Goal: Information Seeking & Learning: Find contact information

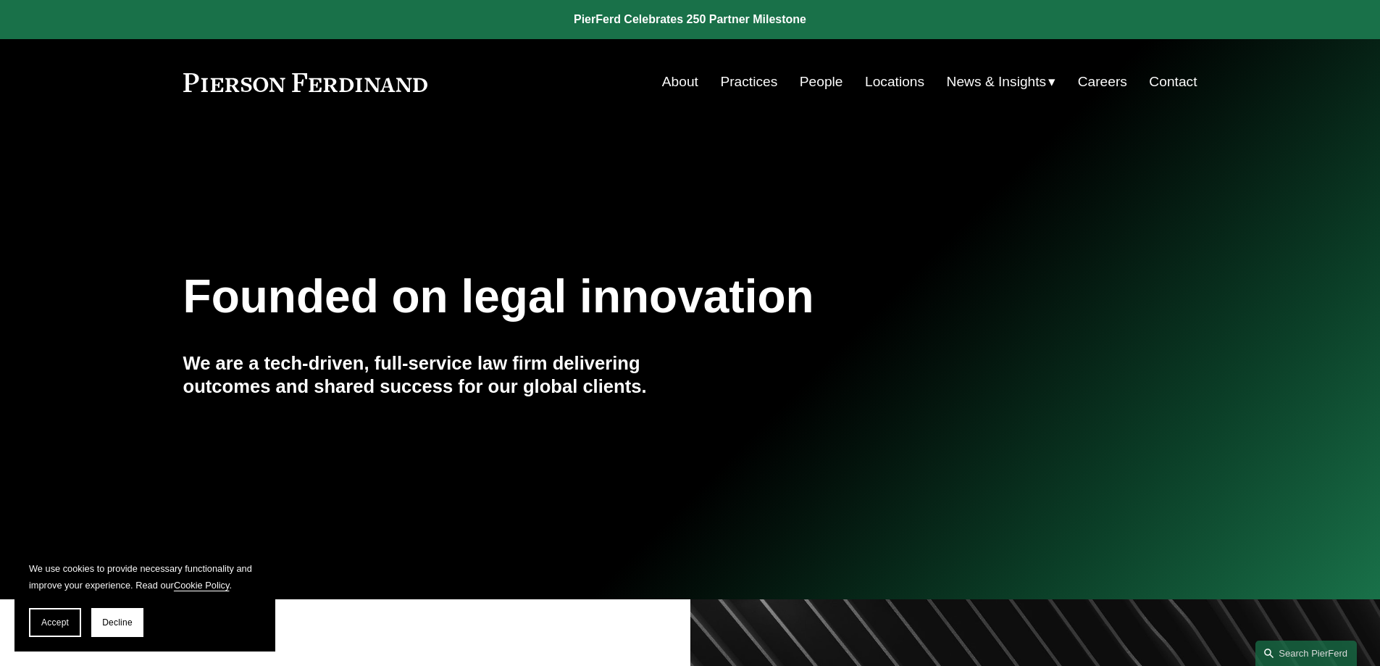
click at [888, 80] on link "Locations" at bounding box center [894, 82] width 59 height 28
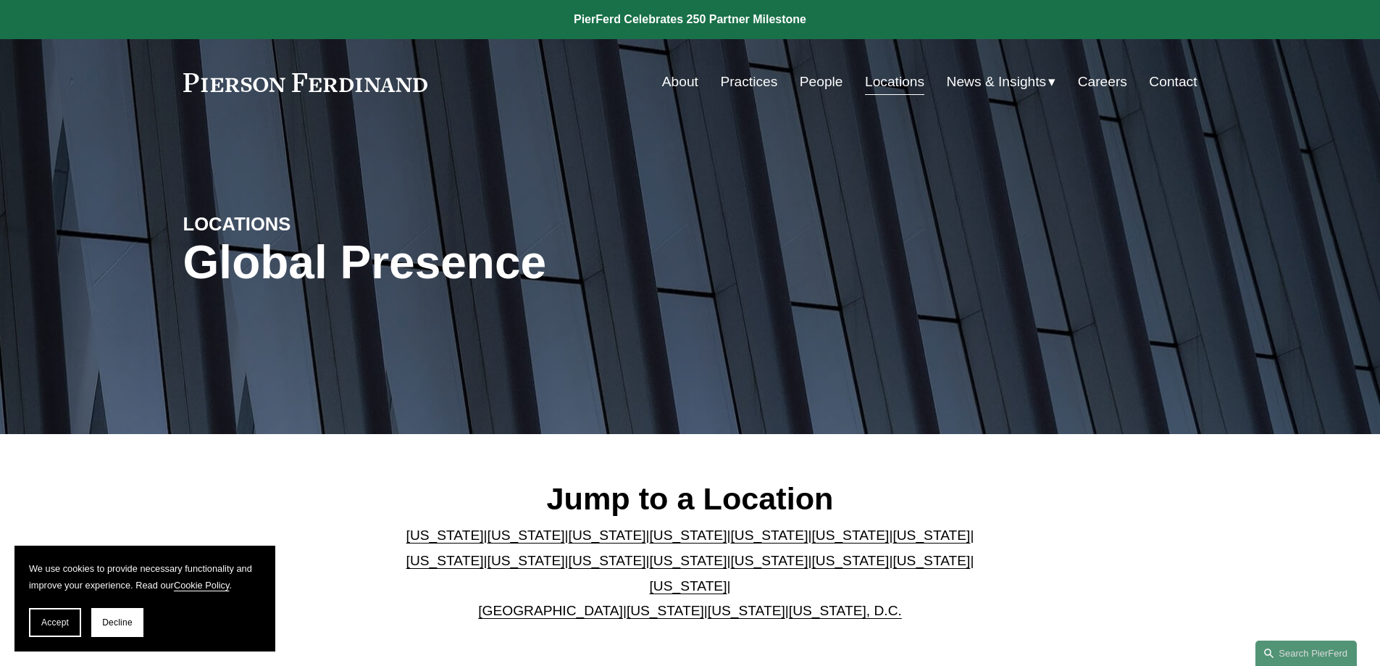
click at [569, 543] on link "Colorado" at bounding box center [608, 534] width 78 height 15
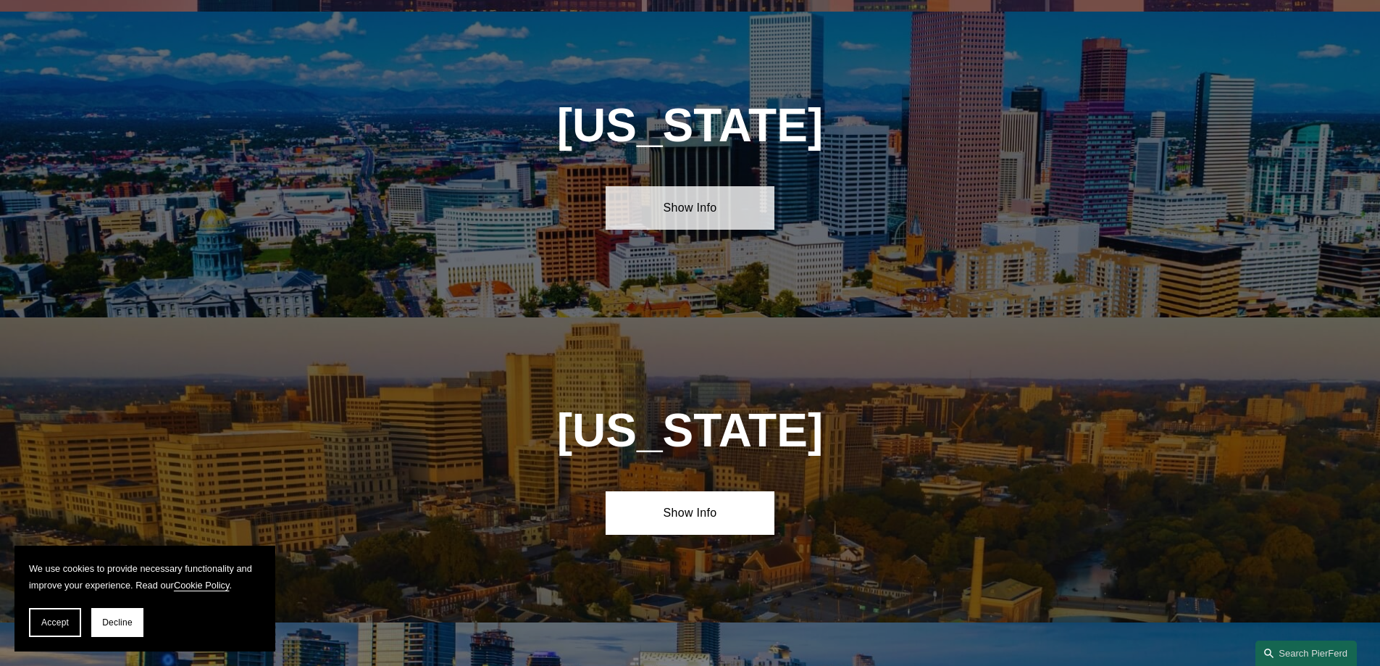
click at [687, 199] on link "Show Info" at bounding box center [690, 207] width 169 height 43
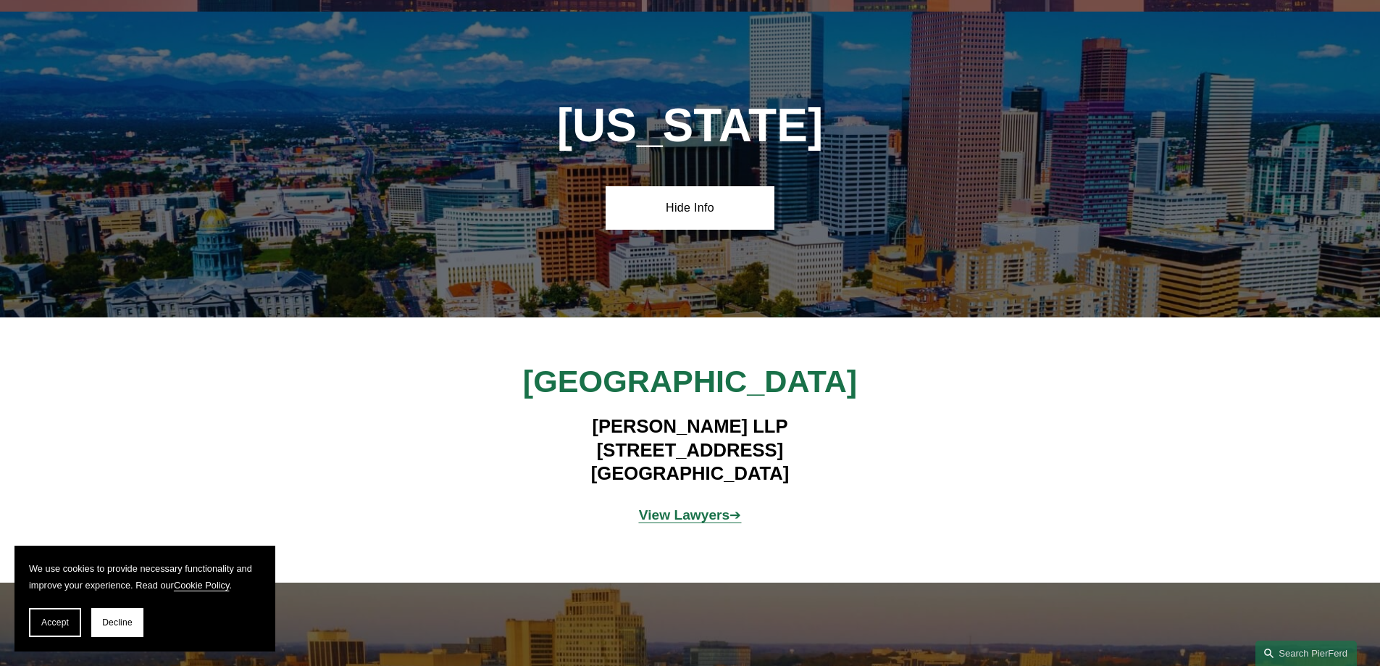
click at [712, 507] on strong "View Lawyers" at bounding box center [684, 514] width 91 height 15
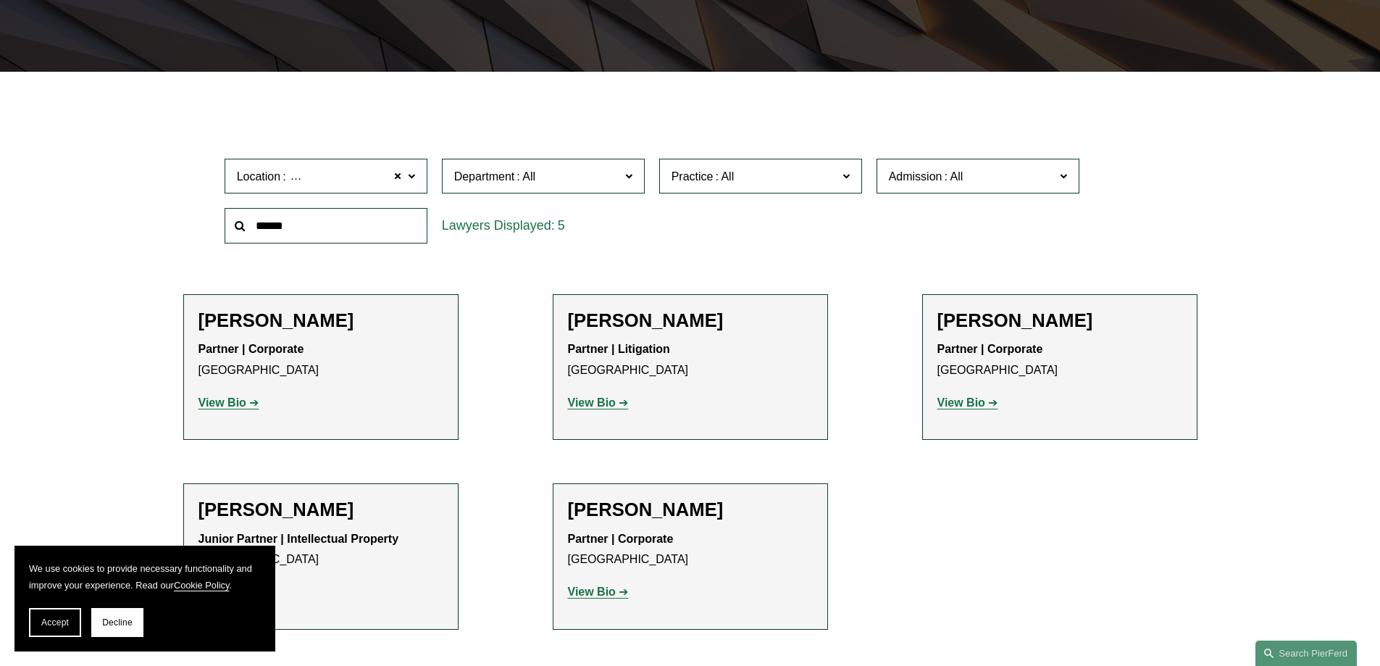
scroll to position [435, 0]
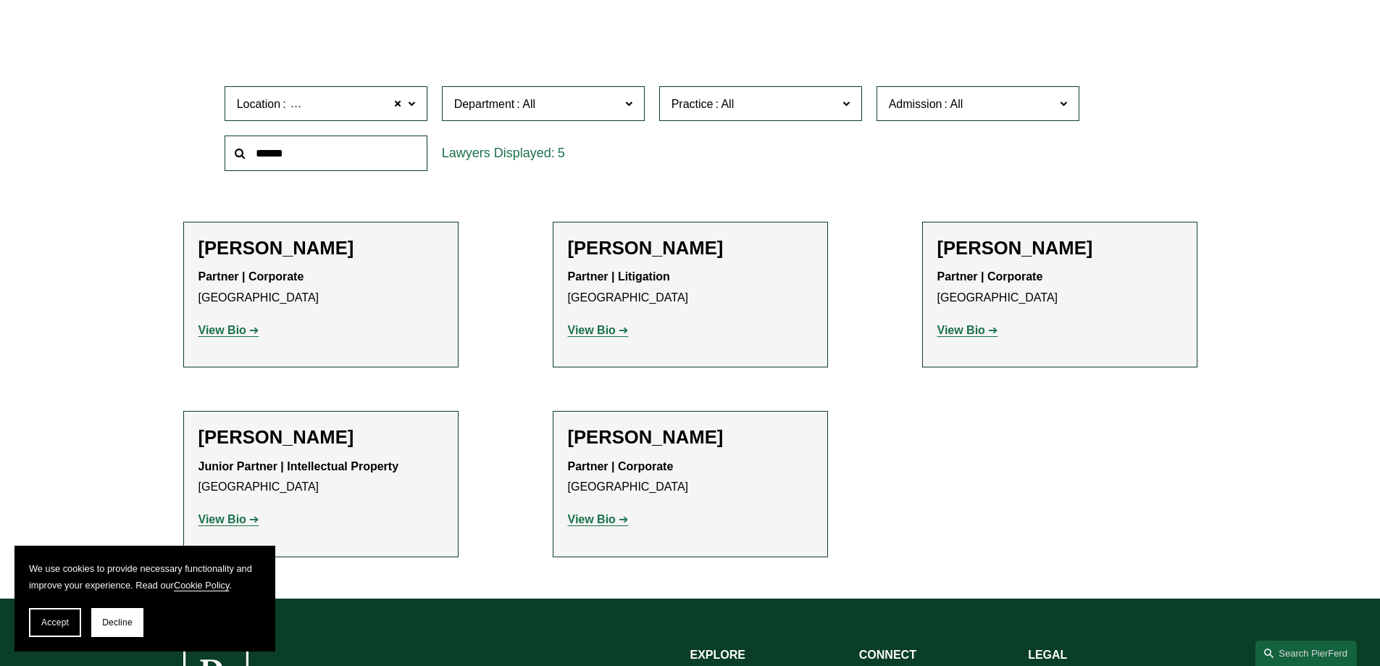
click at [593, 327] on strong "View Bio" at bounding box center [592, 330] width 48 height 12
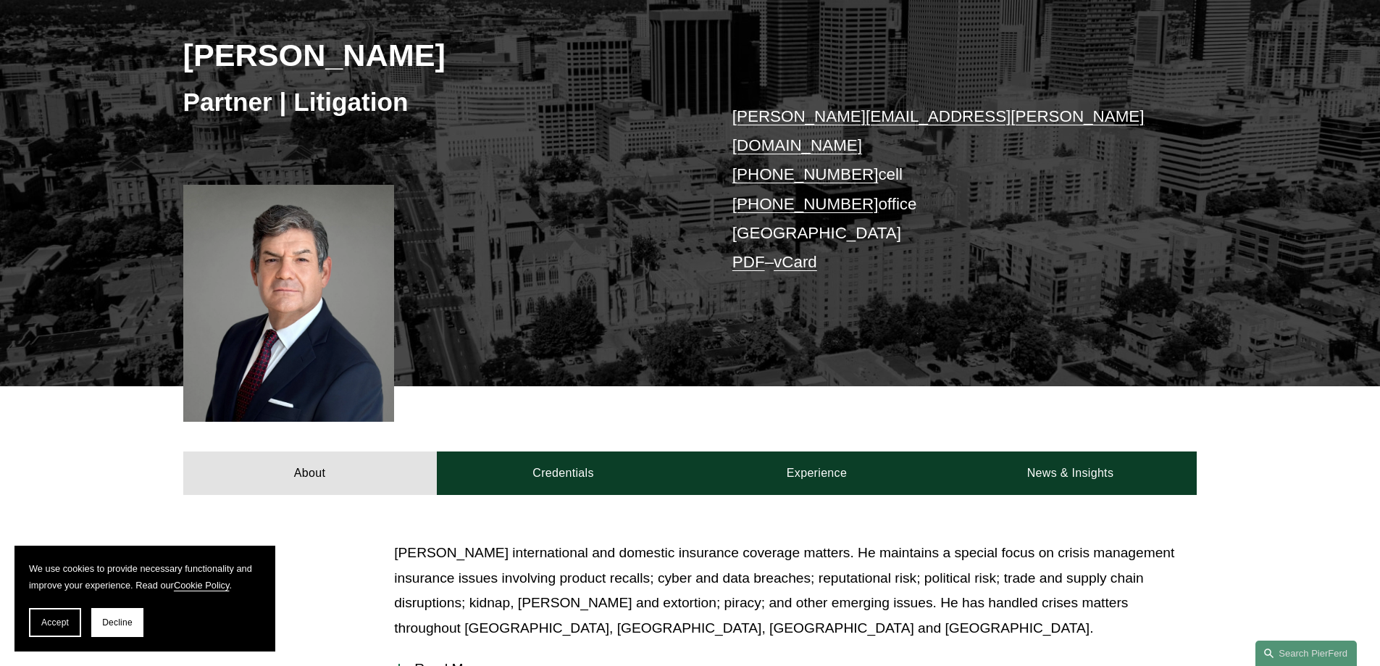
scroll to position [290, 0]
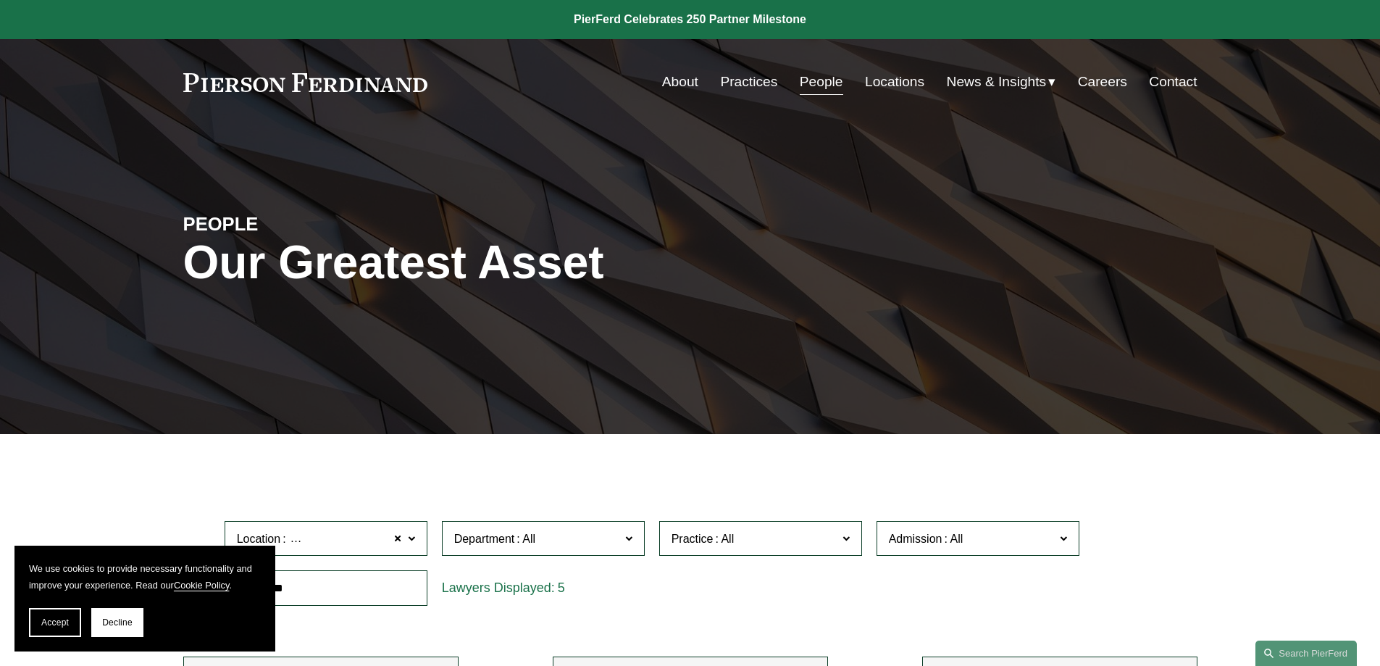
scroll to position [435, 0]
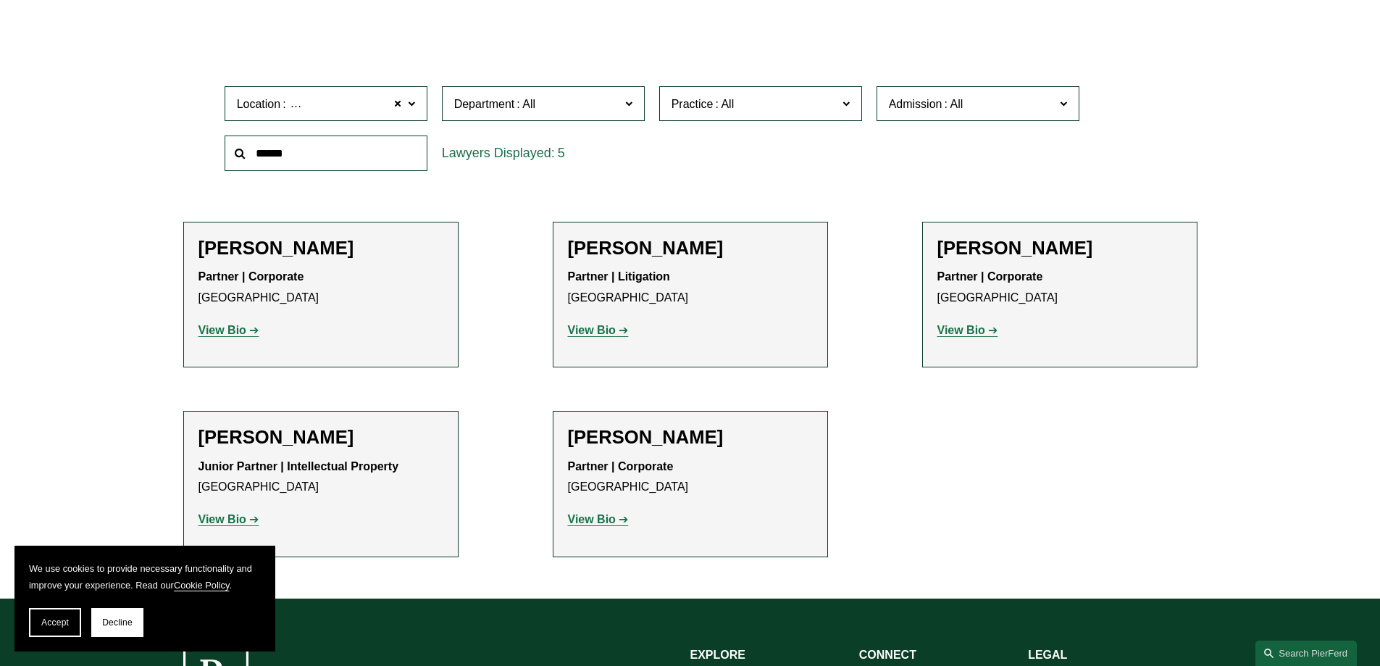
click at [241, 519] on strong "View Bio" at bounding box center [223, 519] width 48 height 12
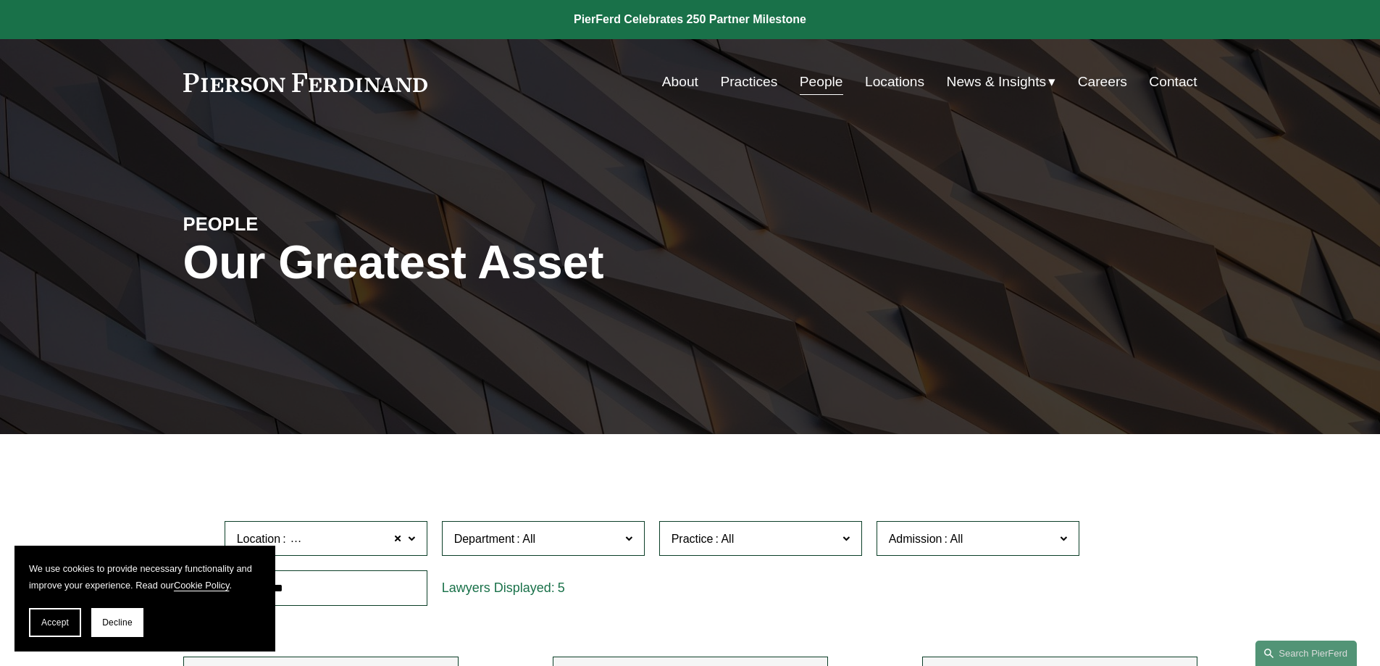
scroll to position [435, 0]
